Goal: Task Accomplishment & Management: Manage account settings

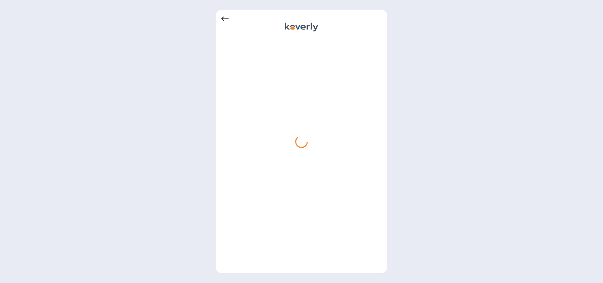
click at [224, 17] on icon at bounding box center [225, 19] width 8 height 4
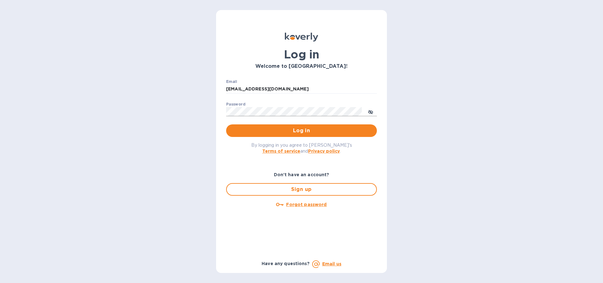
click at [370, 111] on icon "toggle password visibility" at bounding box center [370, 112] width 5 height 5
